Goal: Information Seeking & Learning: Learn about a topic

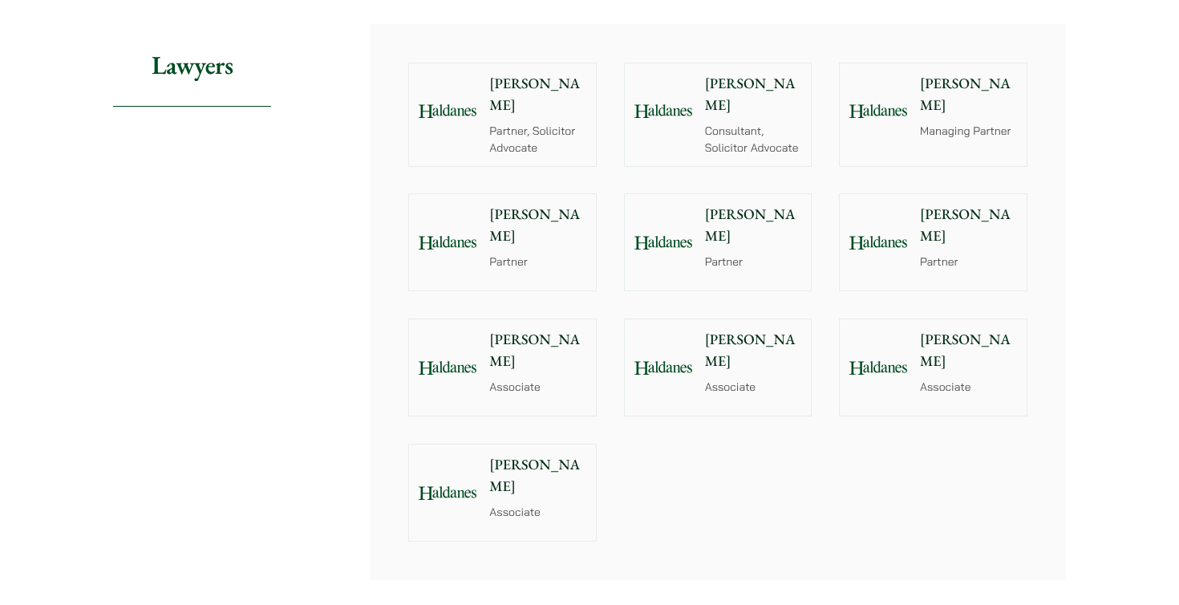
scroll to position [1795, 0]
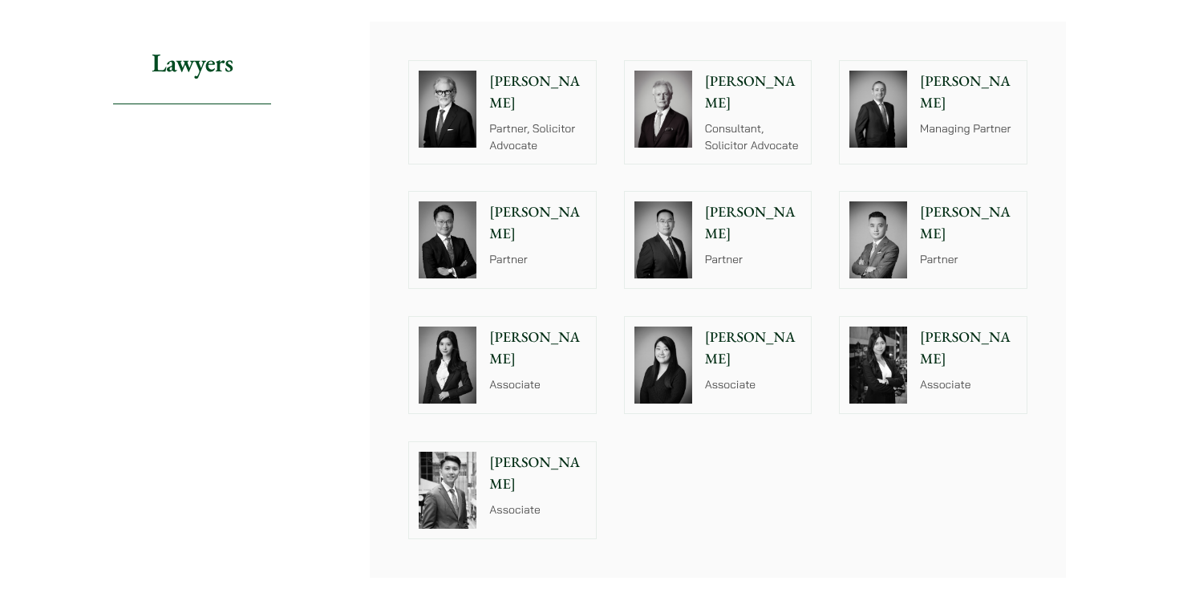
click at [489, 376] on p "Associate" at bounding box center [537, 384] width 97 height 17
click at [727, 351] on p "[PERSON_NAME]" at bounding box center [753, 348] width 97 height 43
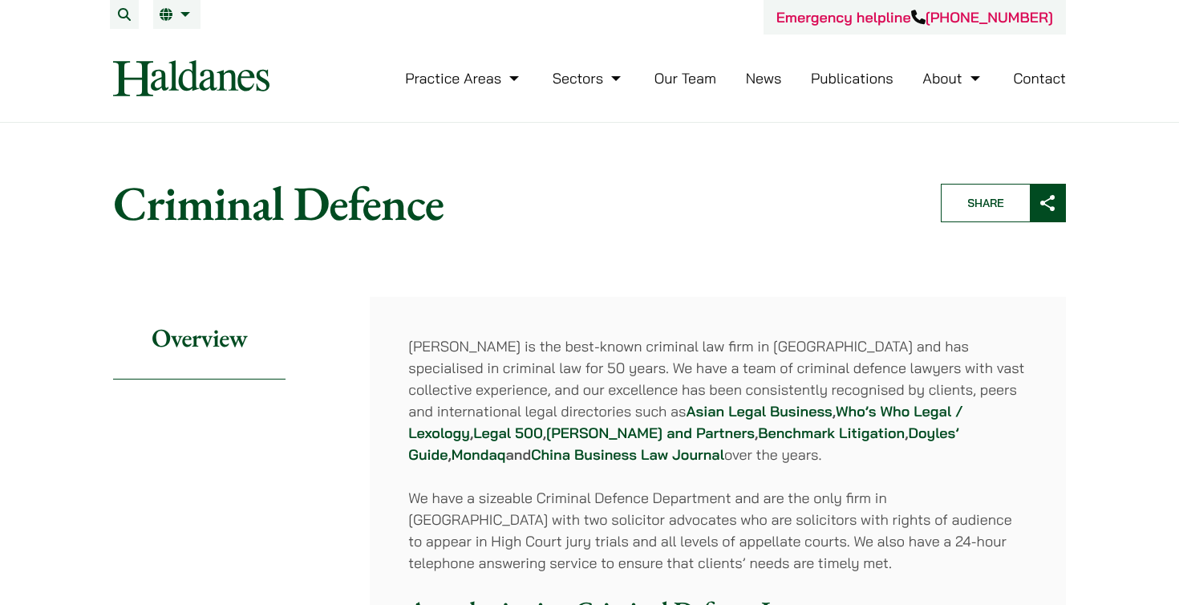
scroll to position [0, 0]
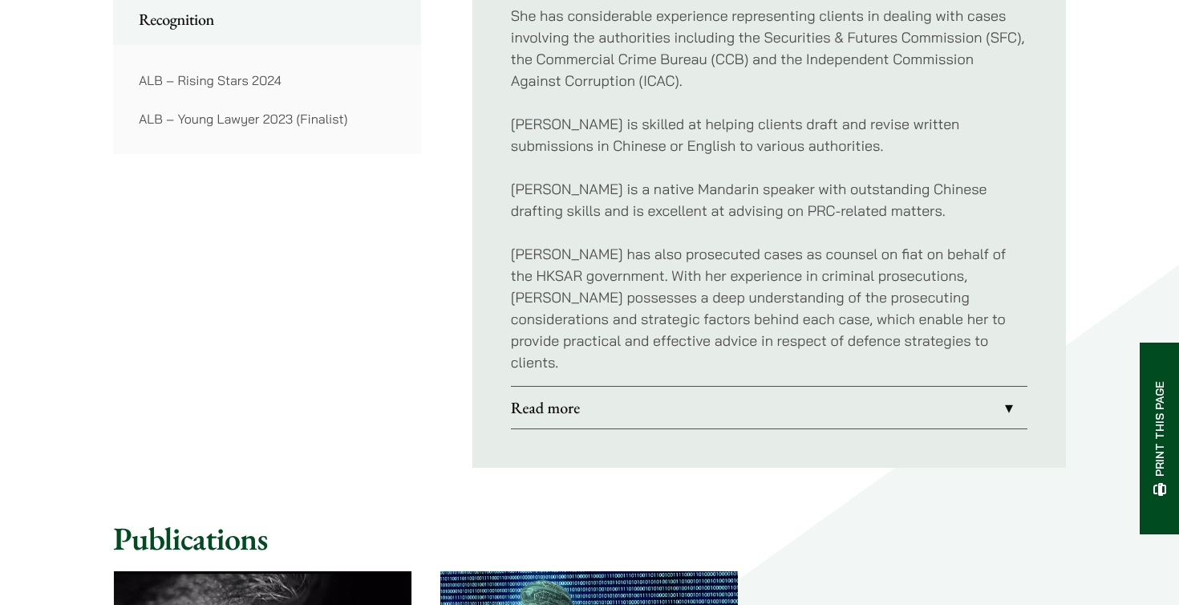
scroll to position [1290, 0]
click at [838, 393] on link "Read more" at bounding box center [769, 408] width 517 height 42
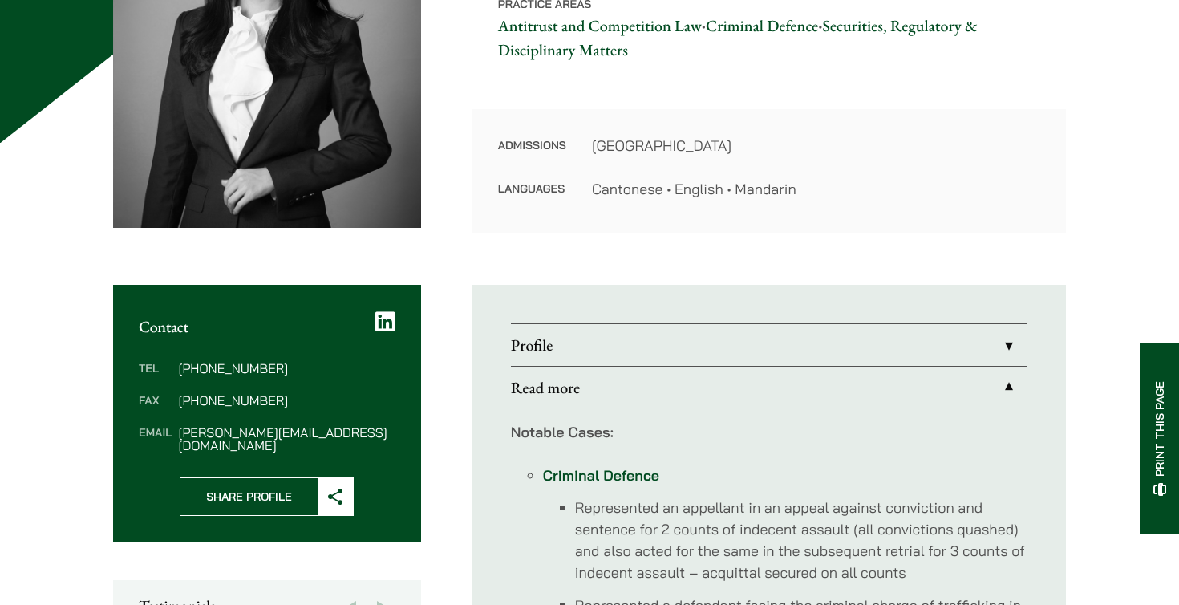
scroll to position [335, 0]
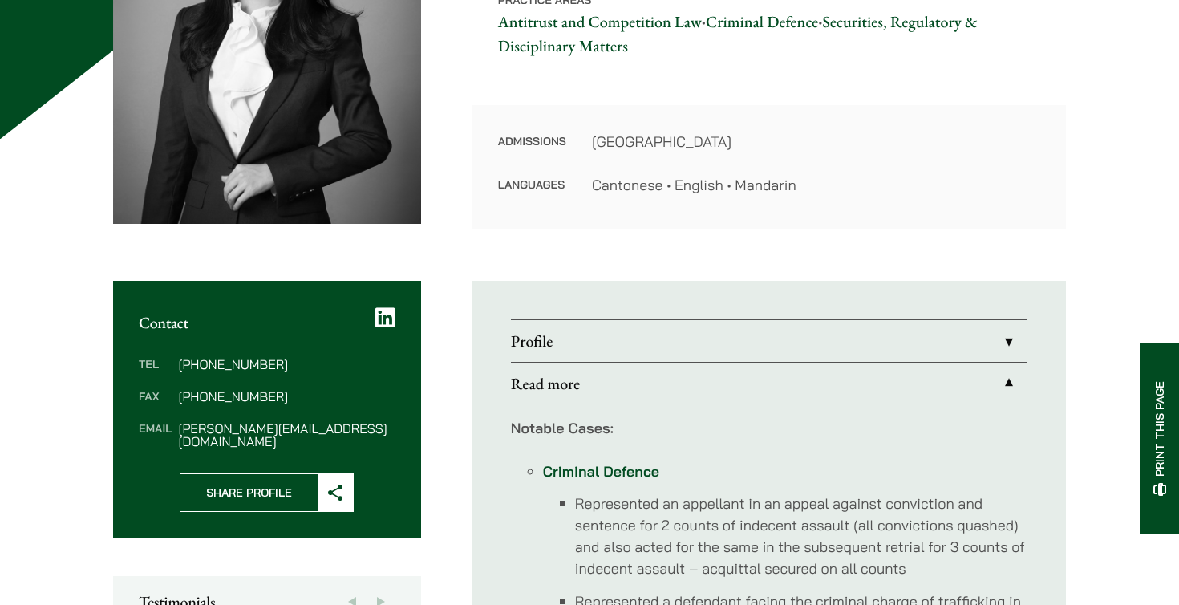
click at [1001, 337] on link "Profile" at bounding box center [769, 341] width 517 height 42
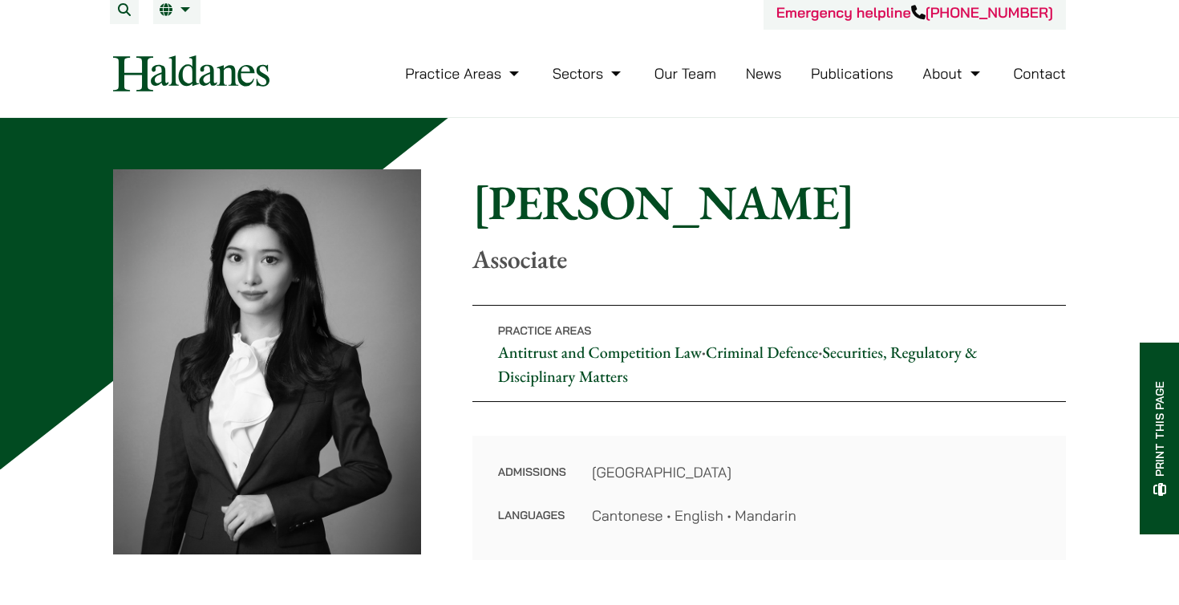
scroll to position [47, 0]
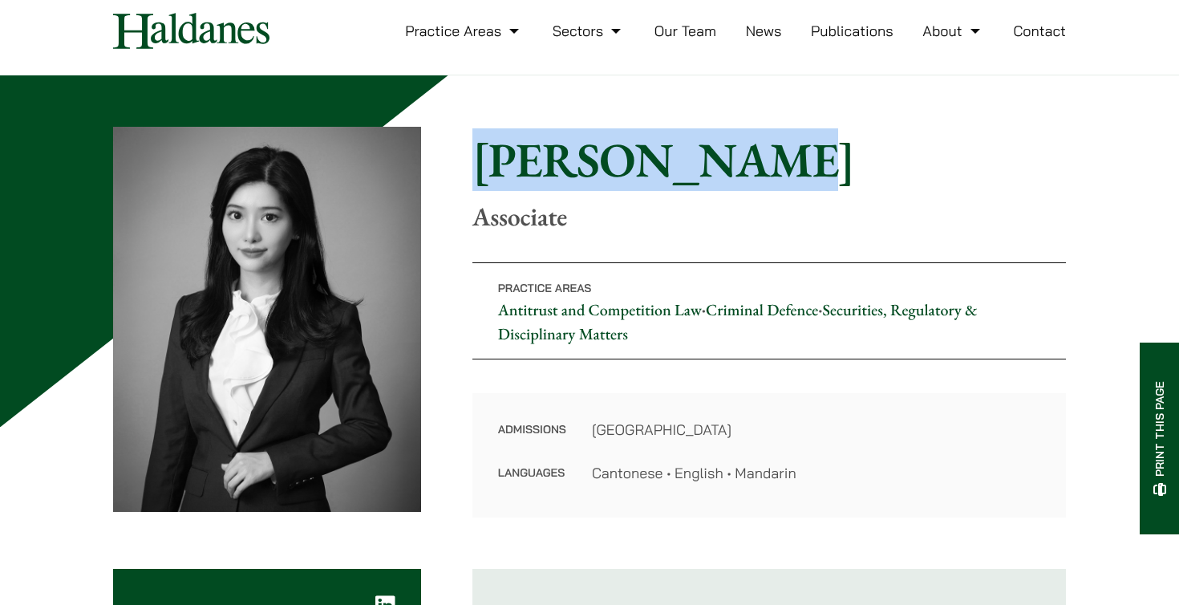
drag, startPoint x: 475, startPoint y: 151, endPoint x: 721, endPoint y: 154, distance: 245.5
click at [721, 154] on h1 "Florence Yan" at bounding box center [770, 160] width 594 height 58
copy h1 "Florence Yan"
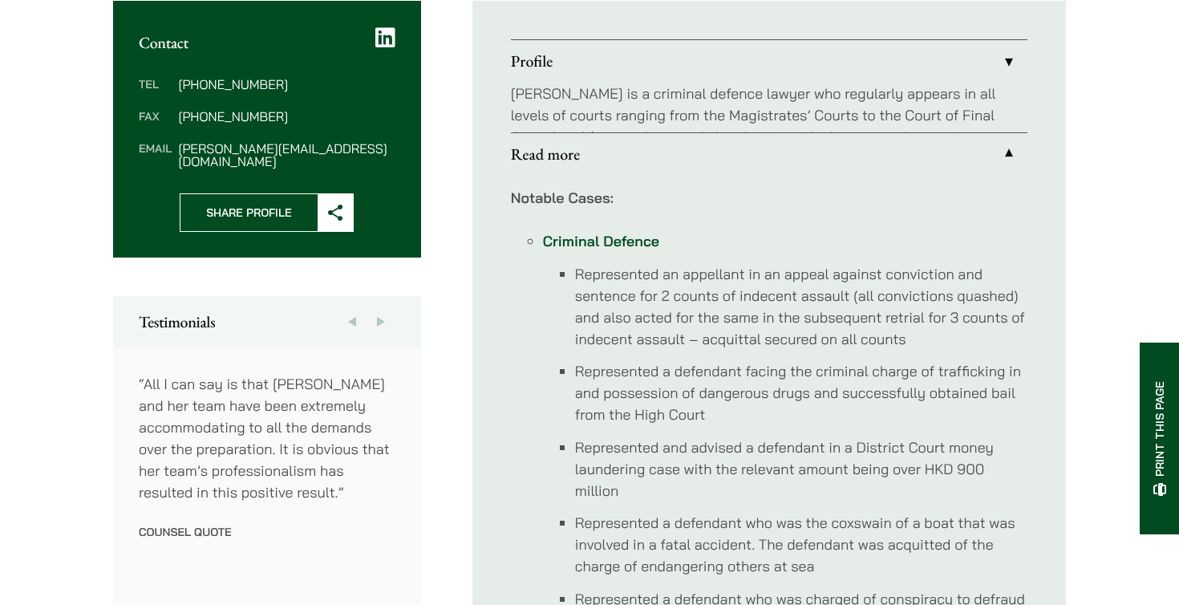
scroll to position [616, 0]
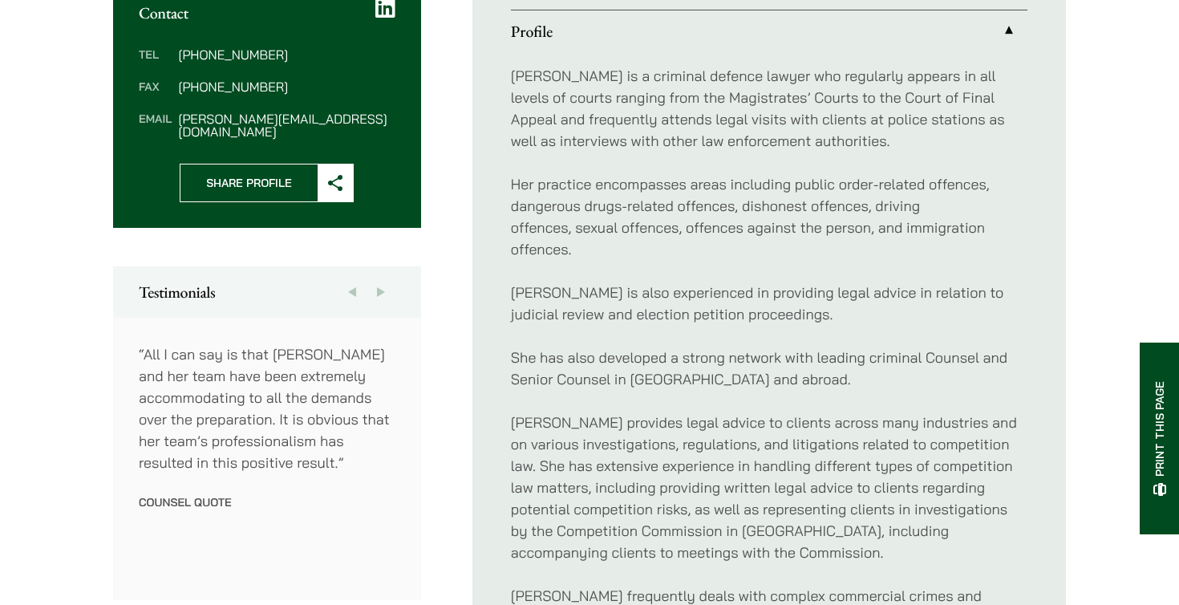
scroll to position [616, 0]
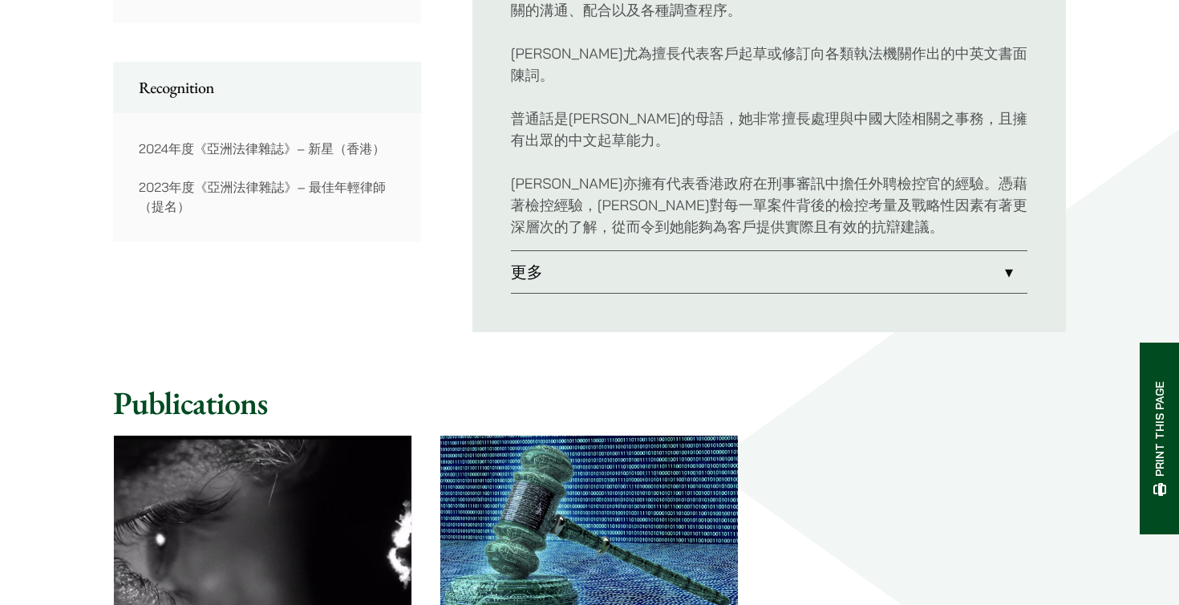
scroll to position [1180, 0]
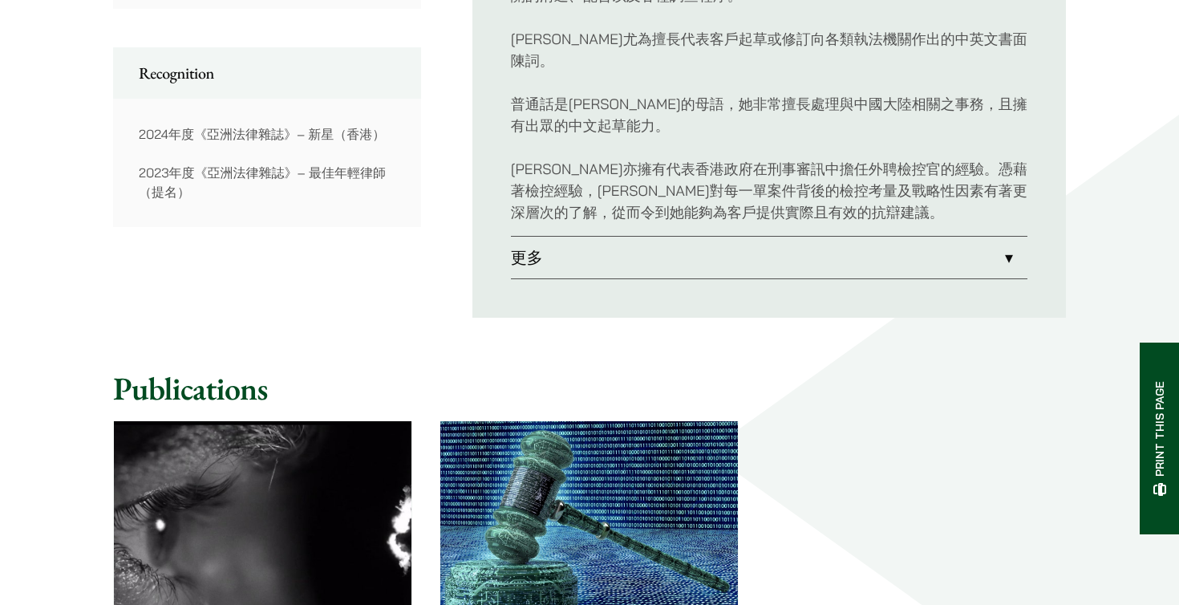
click at [620, 237] on link "更多" at bounding box center [769, 258] width 517 height 42
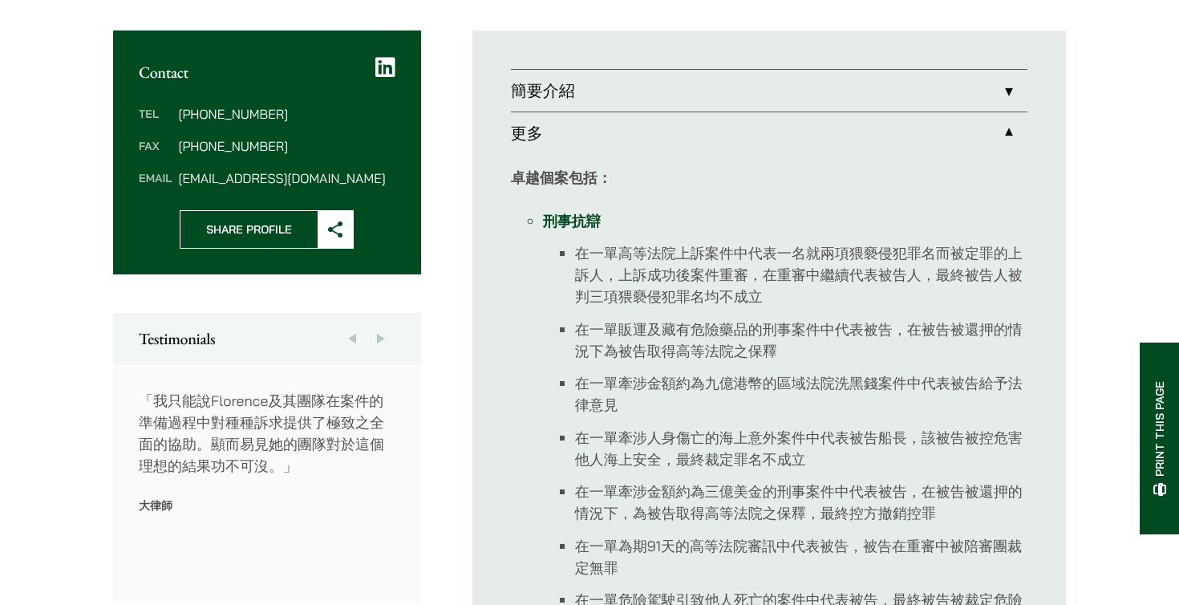
scroll to position [577, 0]
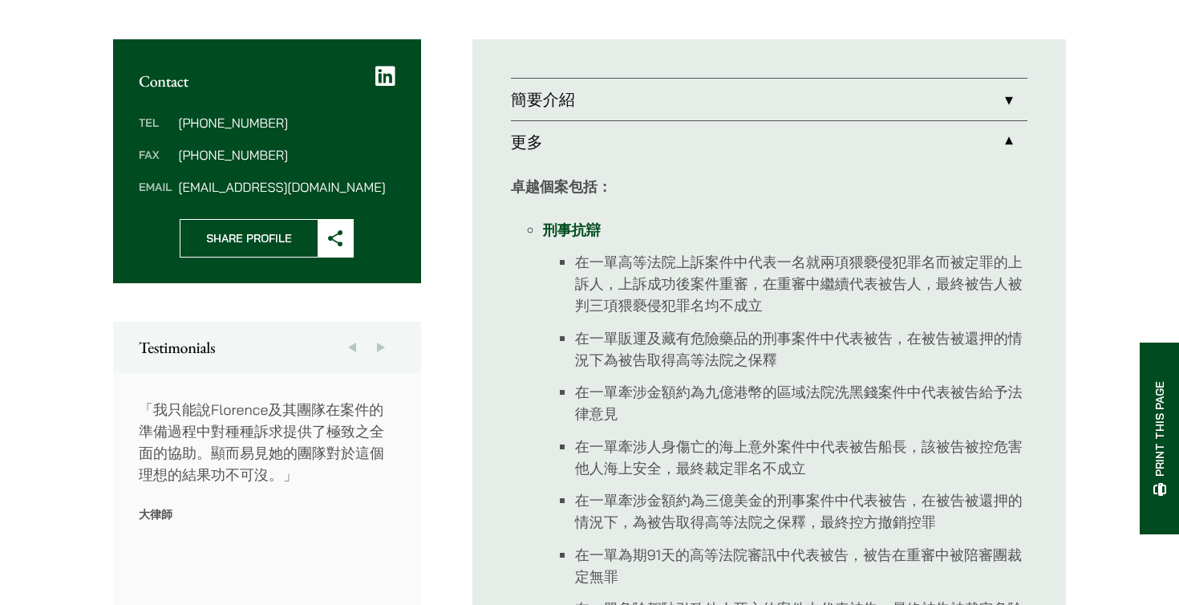
click at [642, 83] on link "簡要介紹" at bounding box center [769, 100] width 517 height 42
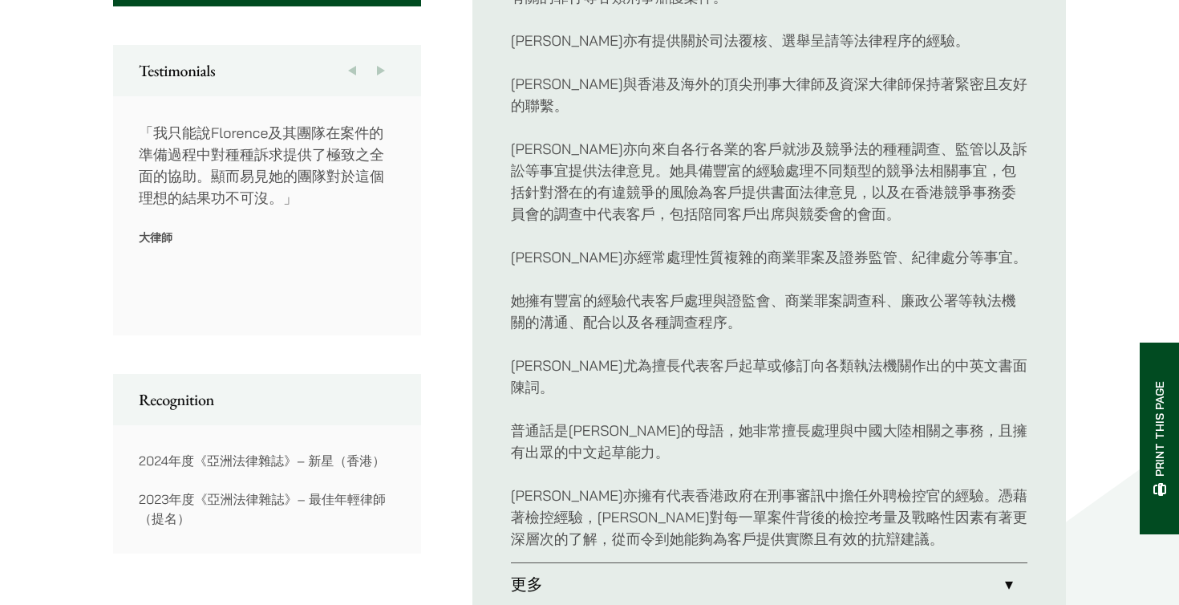
scroll to position [858, 0]
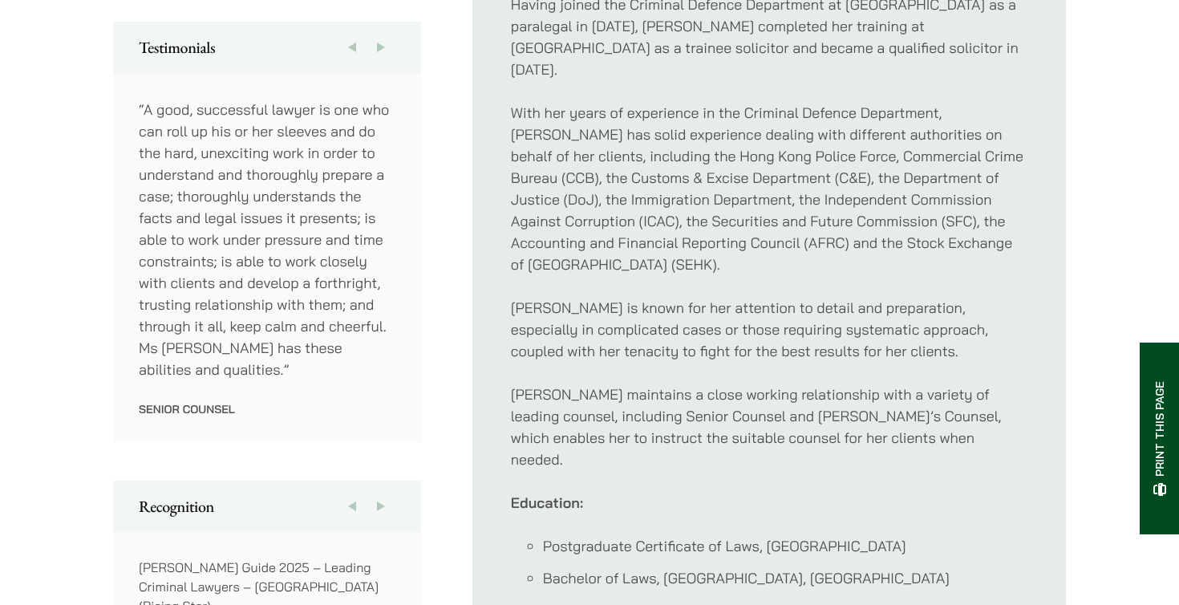
scroll to position [892, 0]
